Goal: Task Accomplishment & Management: Use online tool/utility

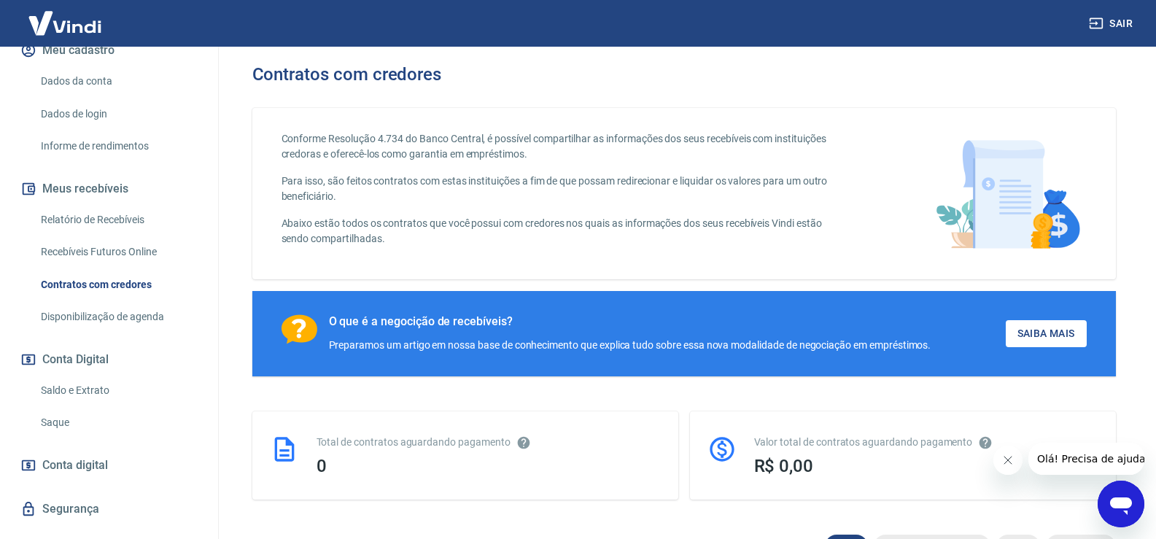
scroll to position [219, 0]
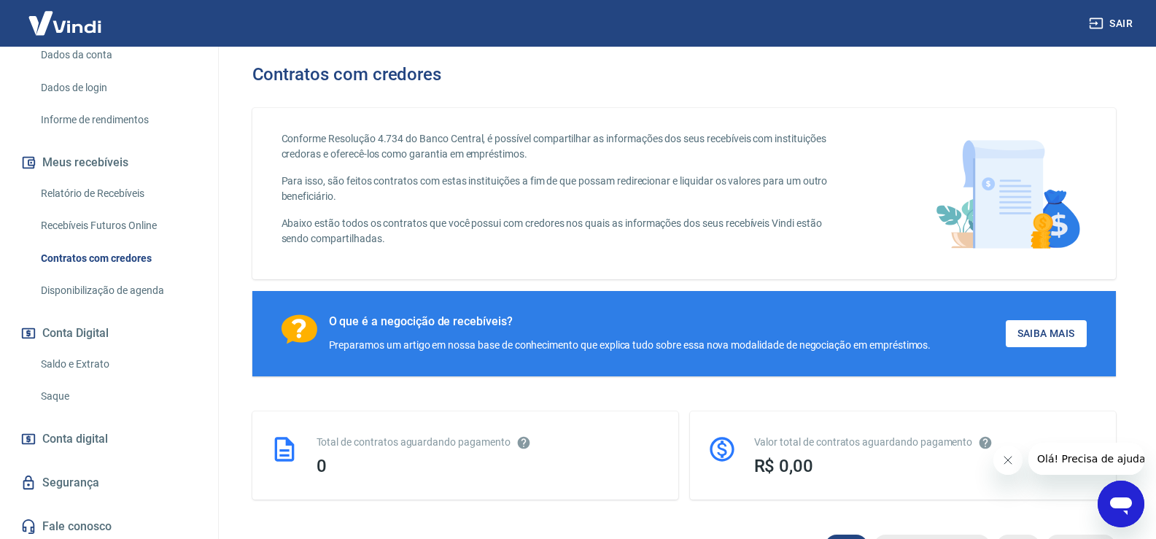
click at [70, 198] on link "Relatório de Recebíveis" at bounding box center [118, 194] width 166 height 30
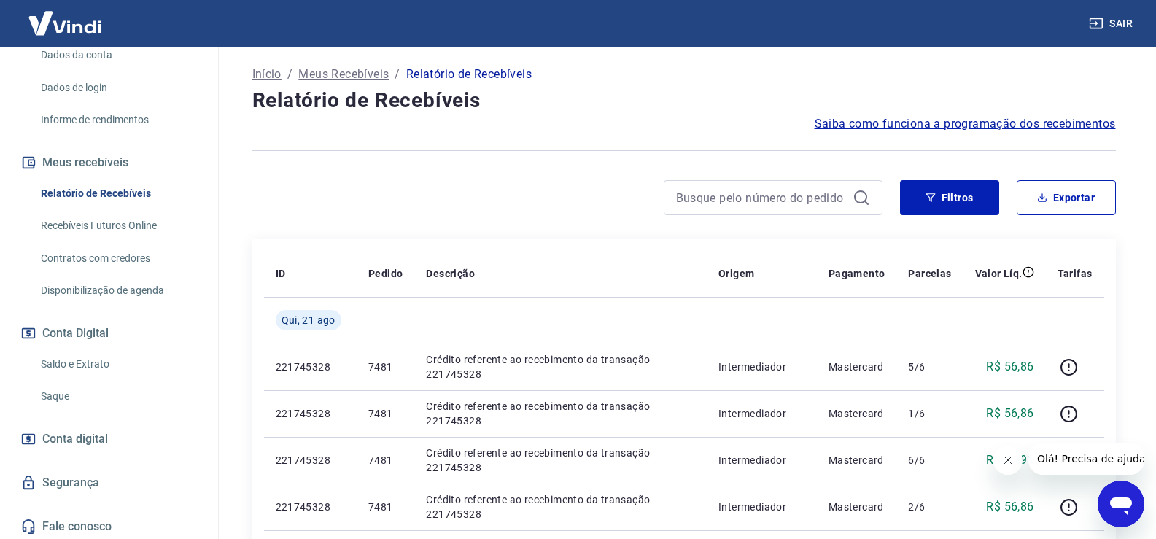
scroll to position [146, 0]
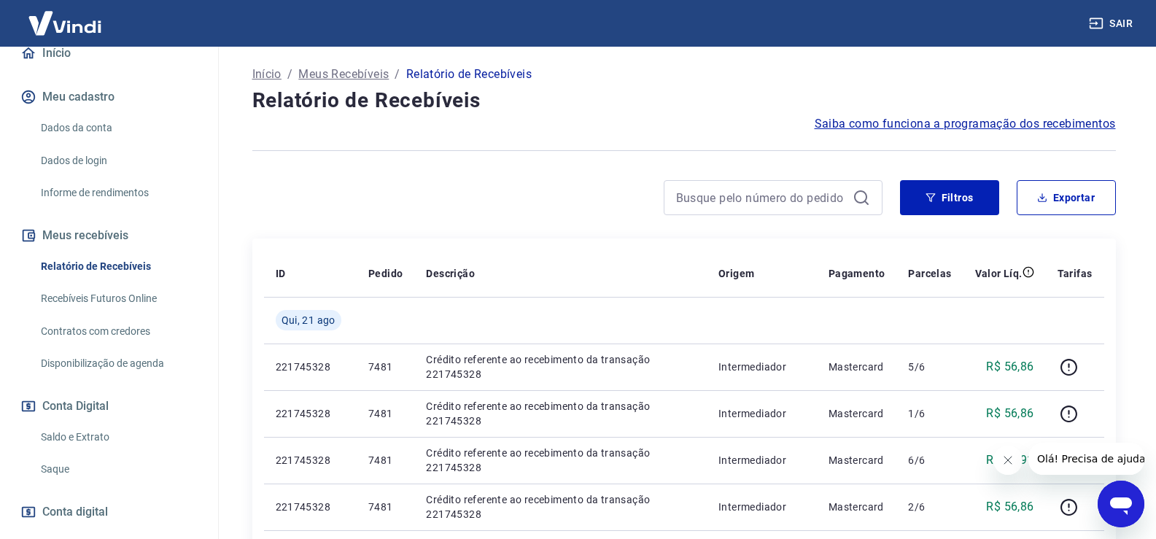
click at [63, 112] on button "Meu cadastro" at bounding box center [109, 97] width 183 height 32
click at [69, 124] on link "Dados da conta" at bounding box center [118, 128] width 166 height 30
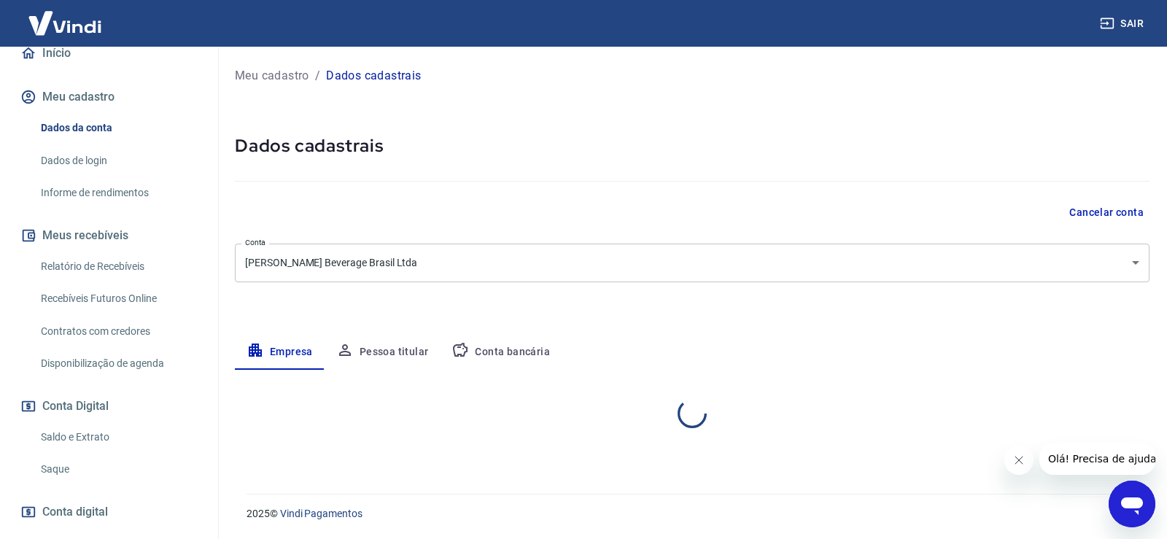
select select "SP"
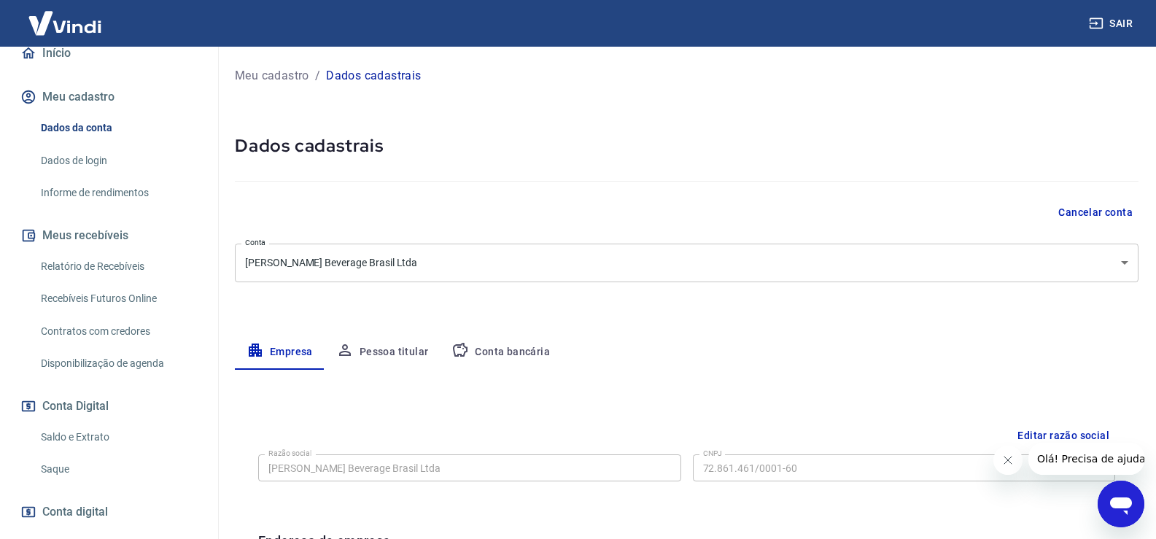
click at [81, 185] on link "Informe de rendimentos" at bounding box center [118, 193] width 166 height 30
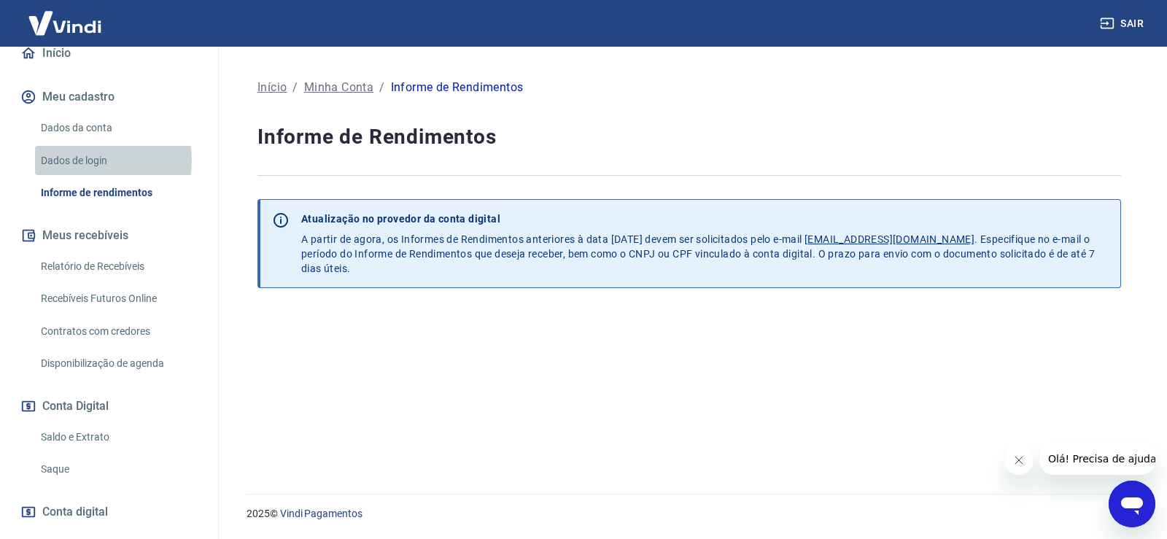
click at [88, 160] on link "Dados de login" at bounding box center [118, 161] width 166 height 30
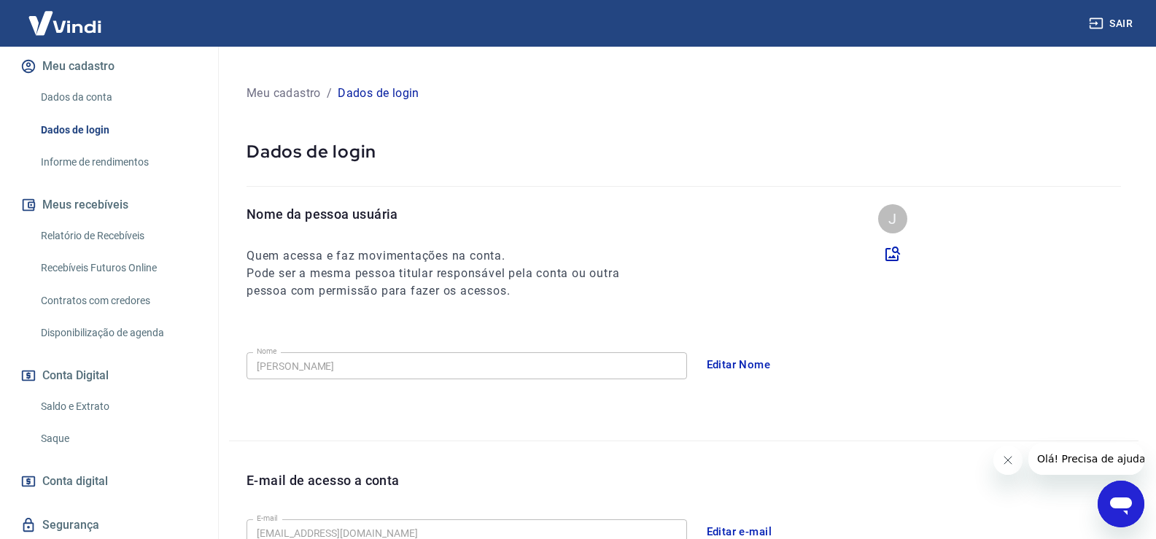
scroll to position [219, 0]
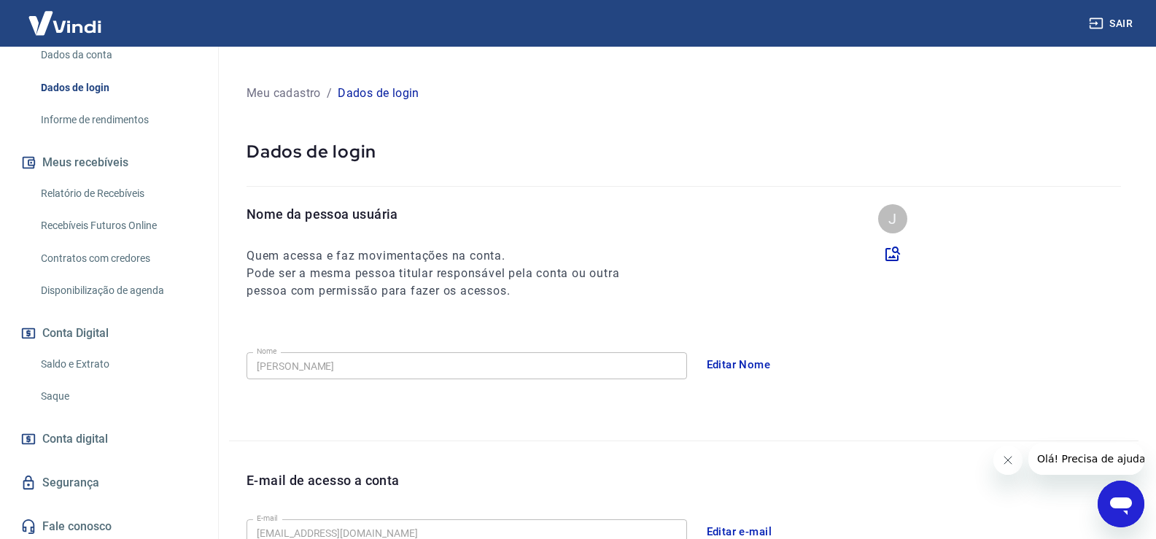
click at [85, 249] on link "Contratos com credores" at bounding box center [118, 259] width 166 height 30
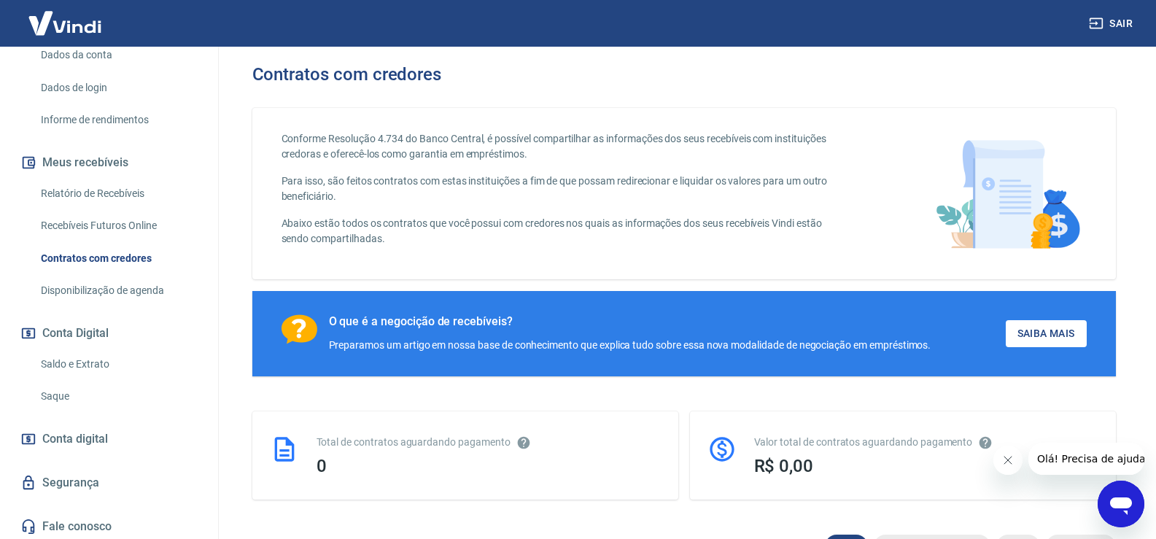
click at [66, 365] on link "Saldo e Extrato" at bounding box center [118, 364] width 166 height 30
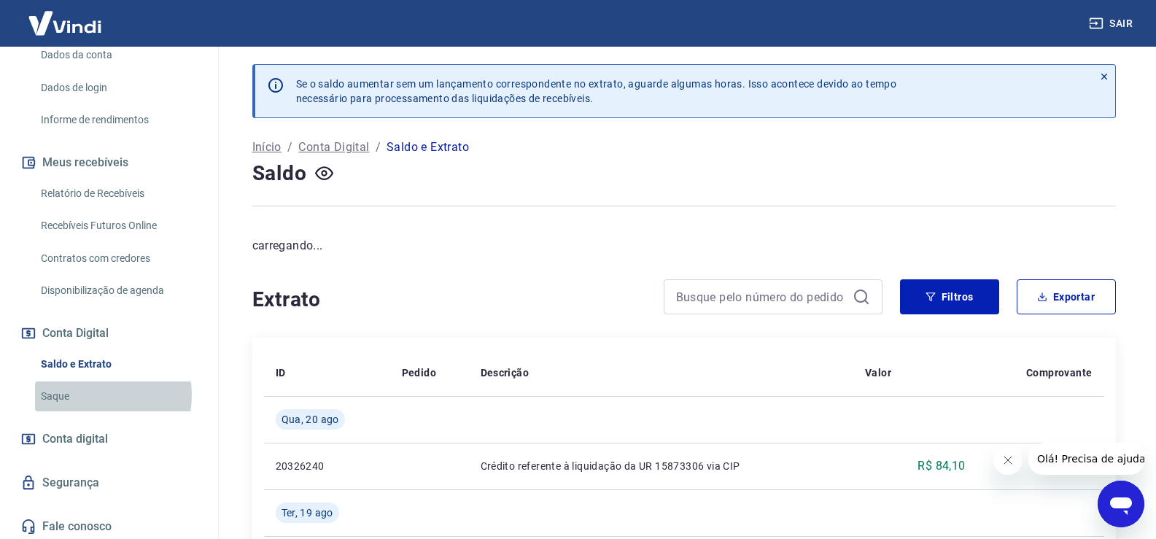
click at [92, 395] on link "Saque" at bounding box center [118, 397] width 166 height 30
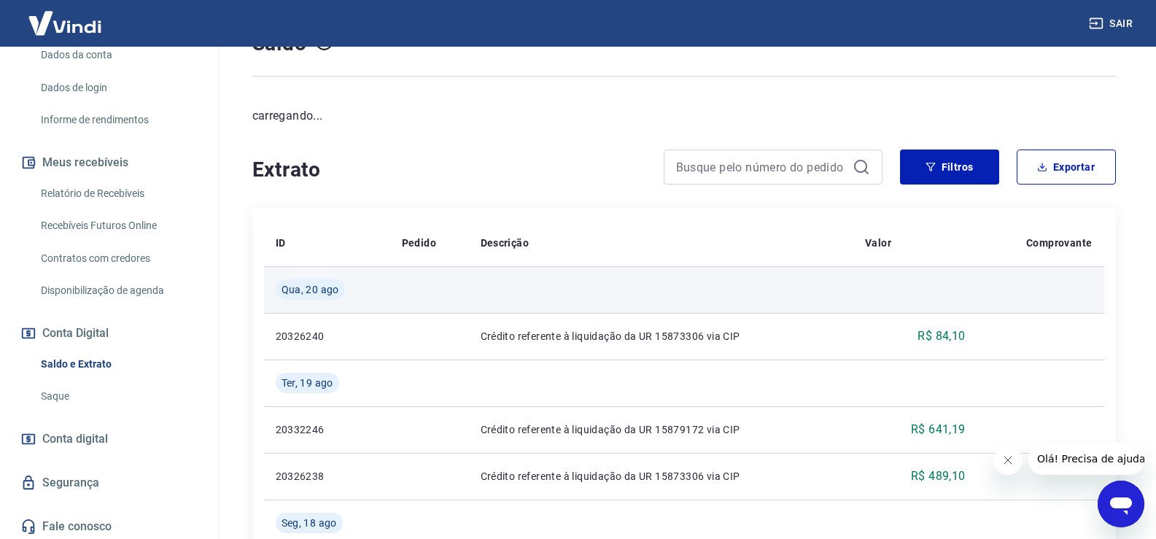
scroll to position [146, 0]
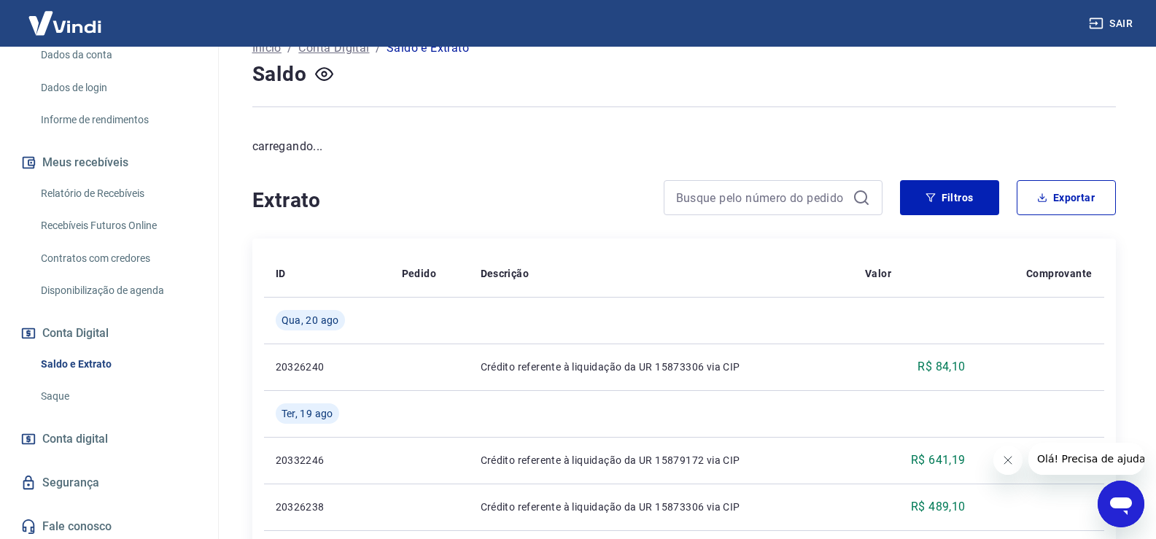
scroll to position [73, 0]
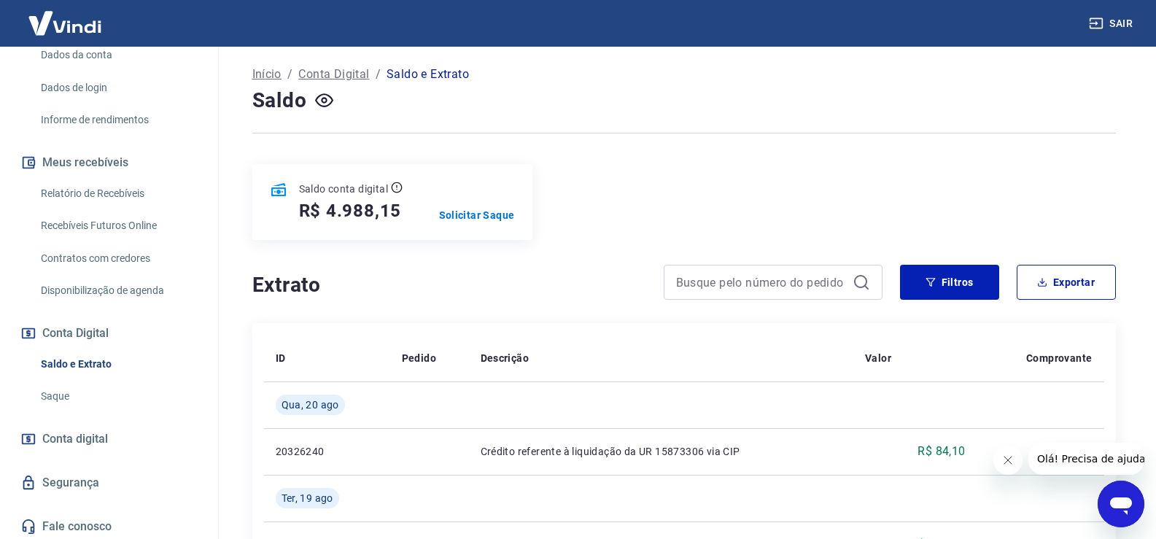
click at [477, 233] on div "Saldo conta digital R$ 4.988,15 Solicitar Saque" at bounding box center [392, 202] width 280 height 76
click at [480, 214] on p "Solicitar Saque" at bounding box center [477, 215] width 76 height 15
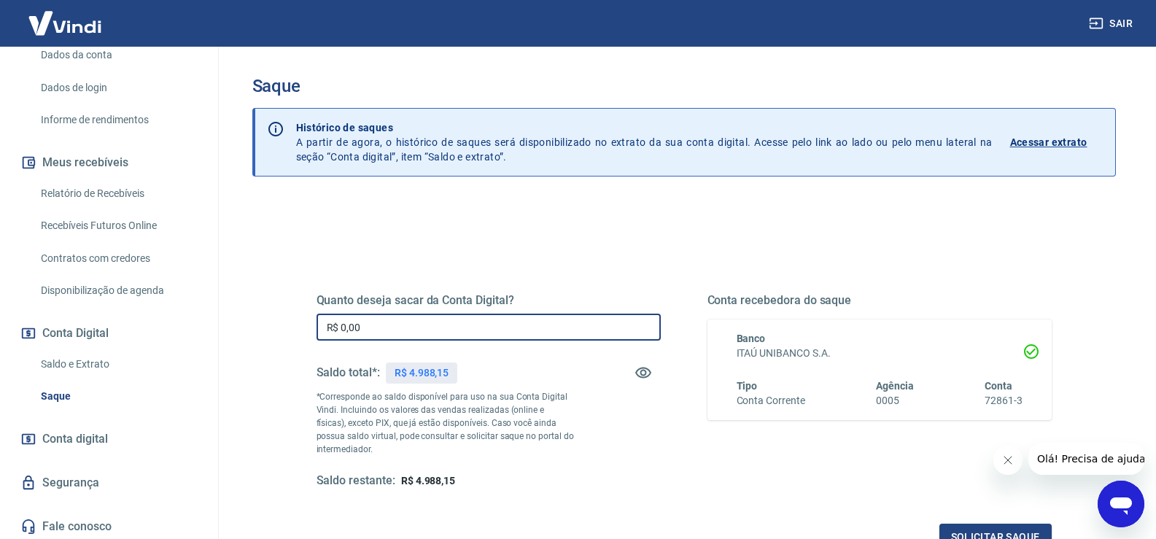
click at [415, 324] on input "R$ 0,00" at bounding box center [489, 327] width 344 height 27
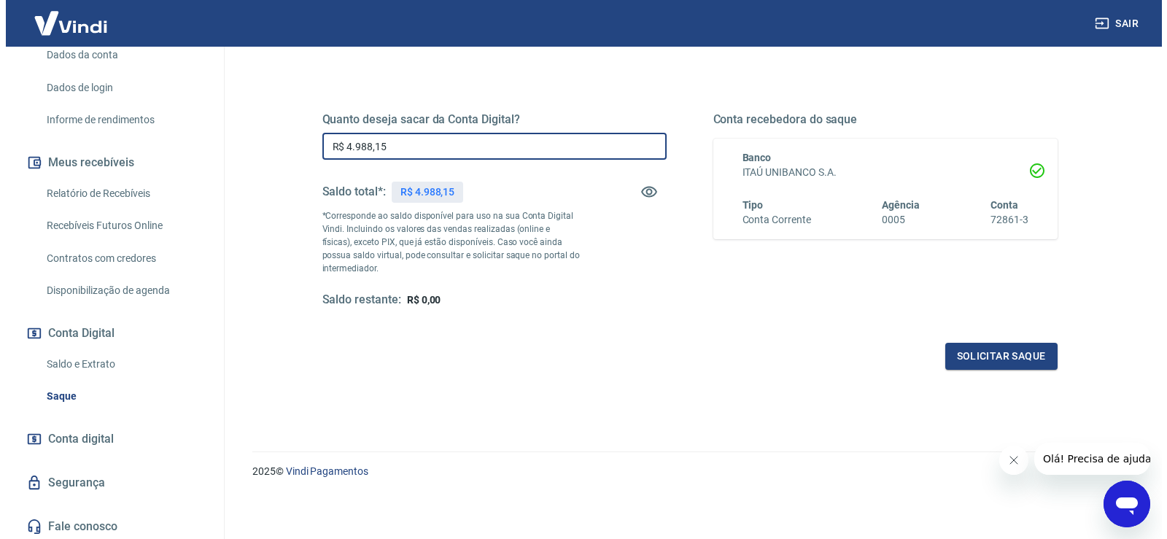
scroll to position [182, 0]
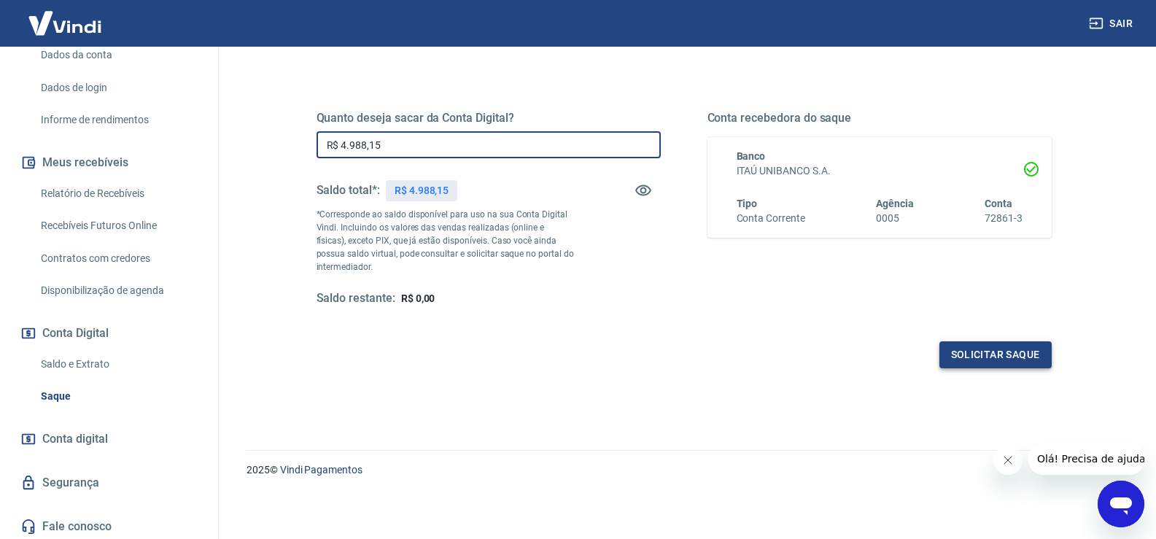
type input "R$ 4.988,15"
click at [968, 363] on button "Solicitar saque" at bounding box center [996, 354] width 112 height 27
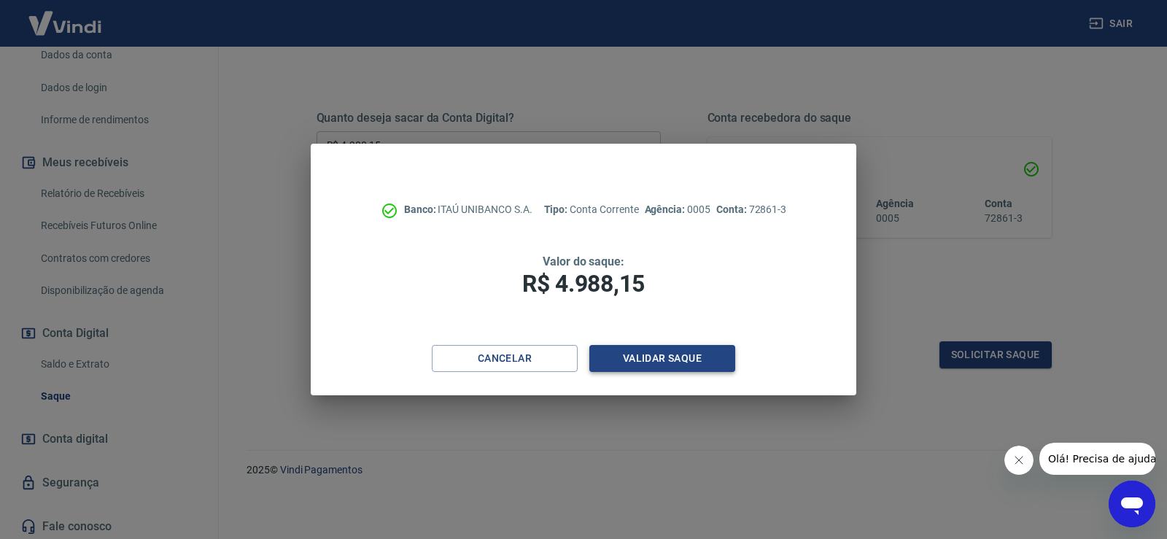
click at [620, 365] on button "Validar saque" at bounding box center [662, 358] width 146 height 27
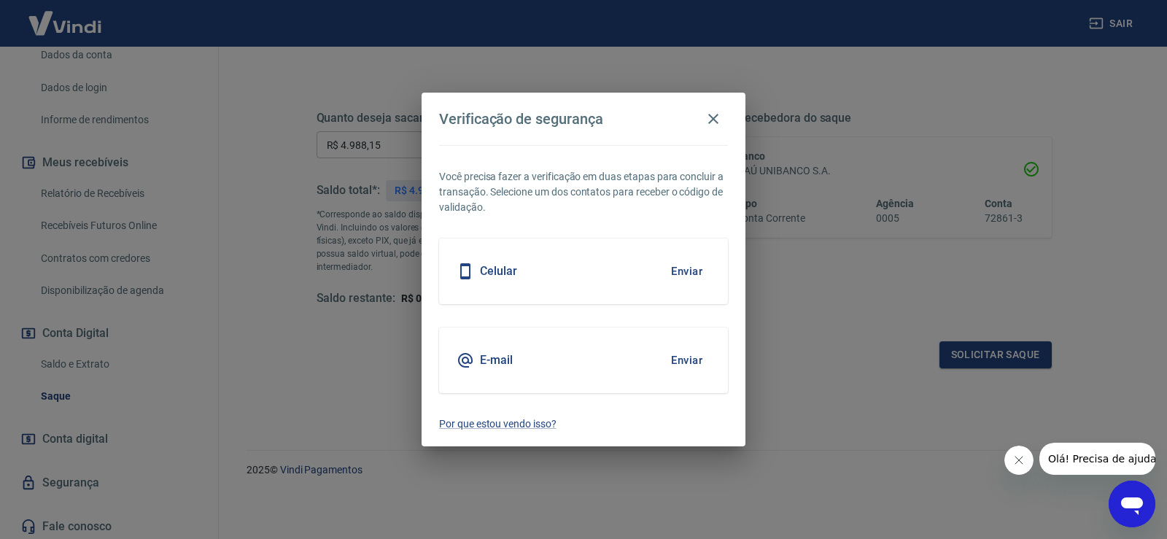
click at [681, 278] on button "Enviar" at bounding box center [686, 271] width 47 height 31
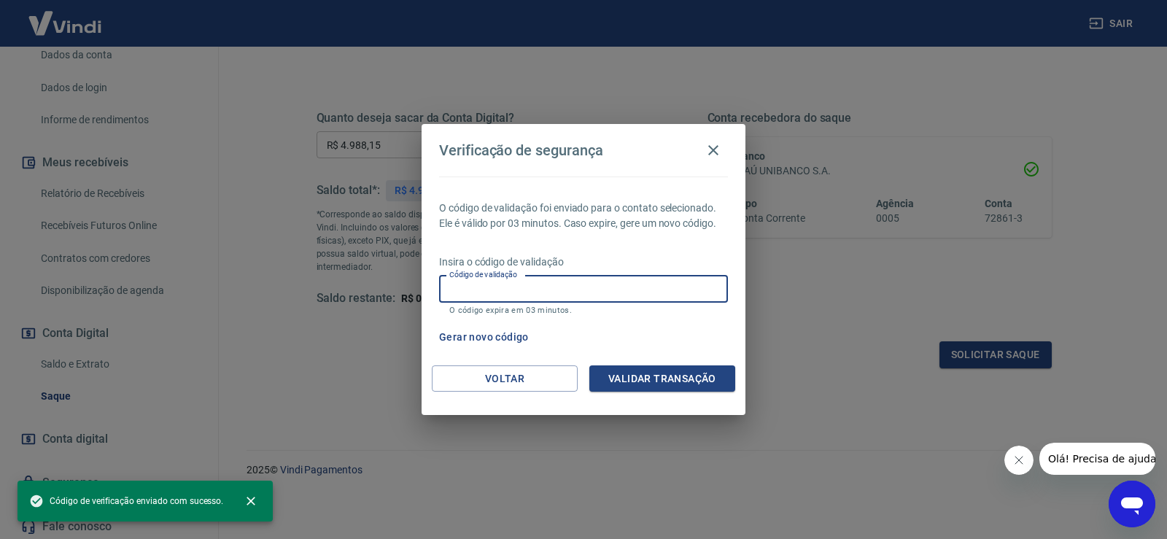
click at [619, 301] on input "Código de validação" at bounding box center [583, 289] width 289 height 27
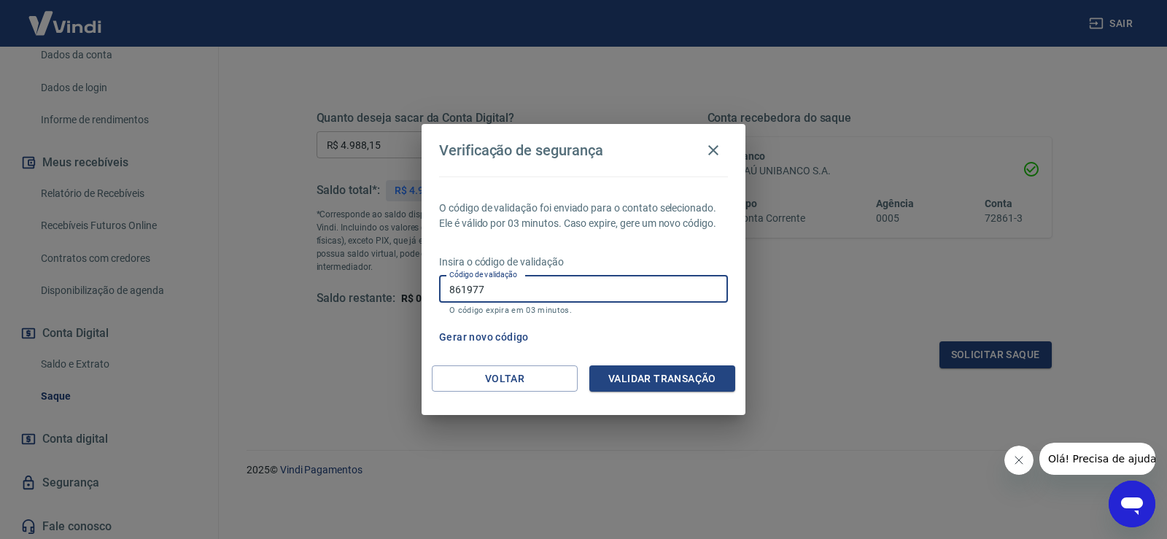
type input "861977"
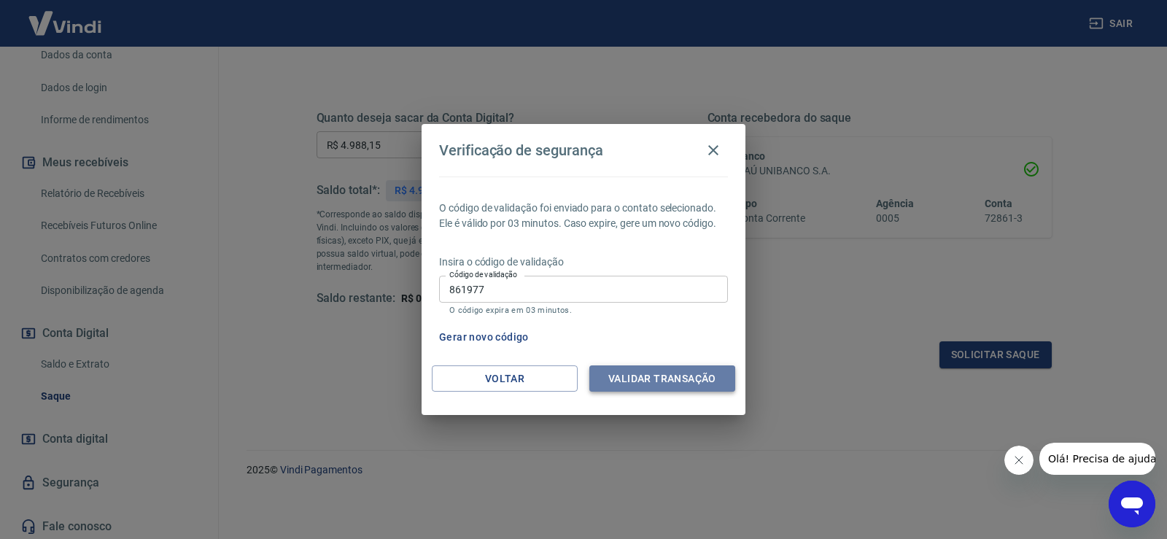
click at [661, 371] on button "Validar transação" at bounding box center [662, 378] width 146 height 27
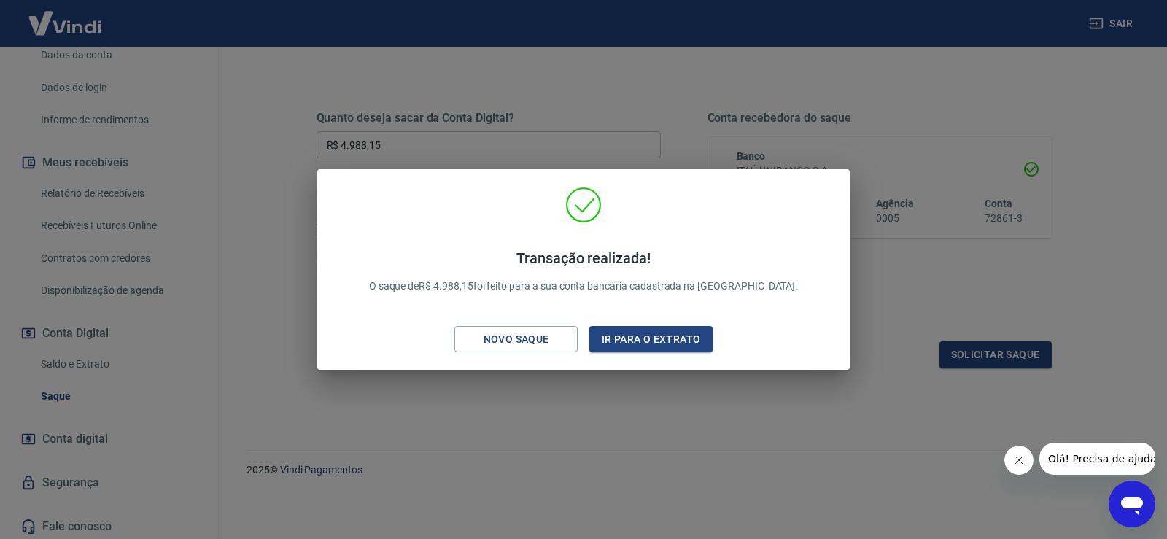
click at [826, 488] on div "Transação realizada! O saque de R$ 4.988,15 foi feito para a sua conta bancária…" at bounding box center [583, 269] width 1167 height 539
